Goal: Task Accomplishment & Management: Use online tool/utility

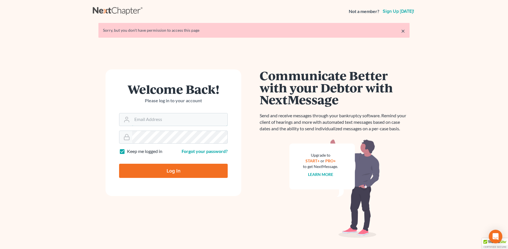
type input "[EMAIL_ADDRESS][DOMAIN_NAME]"
click at [168, 169] on input "Log In" at bounding box center [173, 170] width 109 height 14
type input "Thinking..."
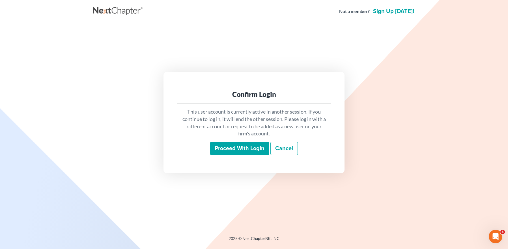
click at [219, 147] on input "Proceed with login" at bounding box center [239, 148] width 59 height 13
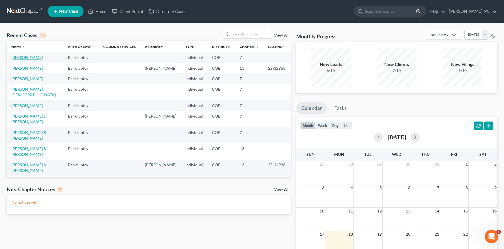
click at [33, 55] on link "Twumasi, Joseph" at bounding box center [26, 57] width 31 height 5
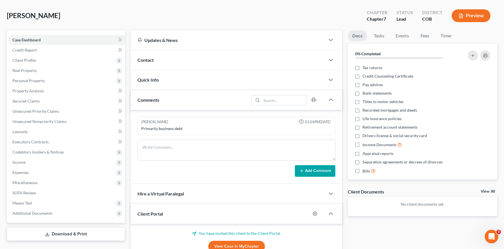
scroll to position [57, 0]
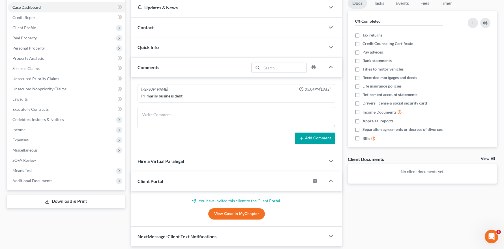
click at [232, 213] on link "View Case in MyChapter" at bounding box center [236, 213] width 57 height 11
